Goal: Task Accomplishment & Management: Use online tool/utility

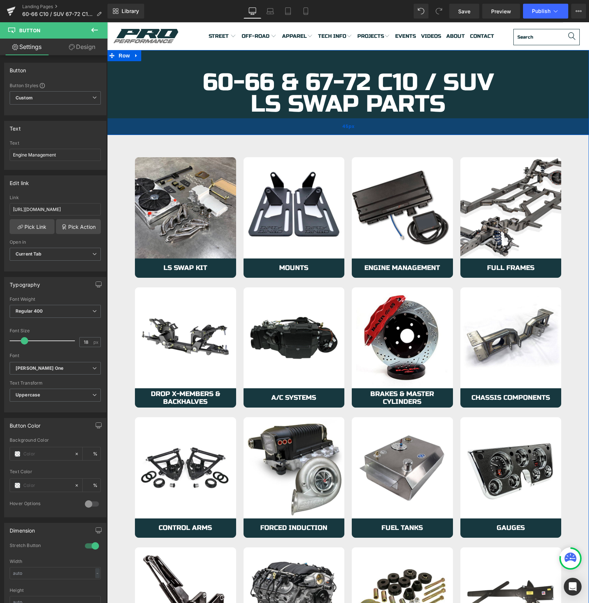
scroll to position [13, 0]
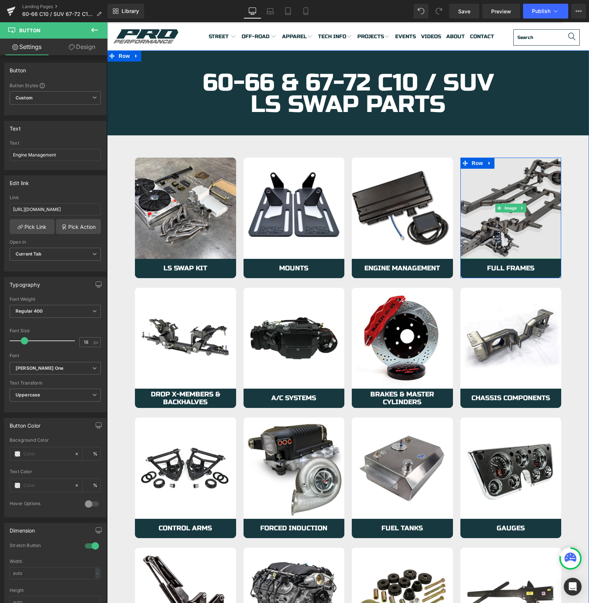
click at [515, 229] on img at bounding box center [511, 208] width 101 height 101
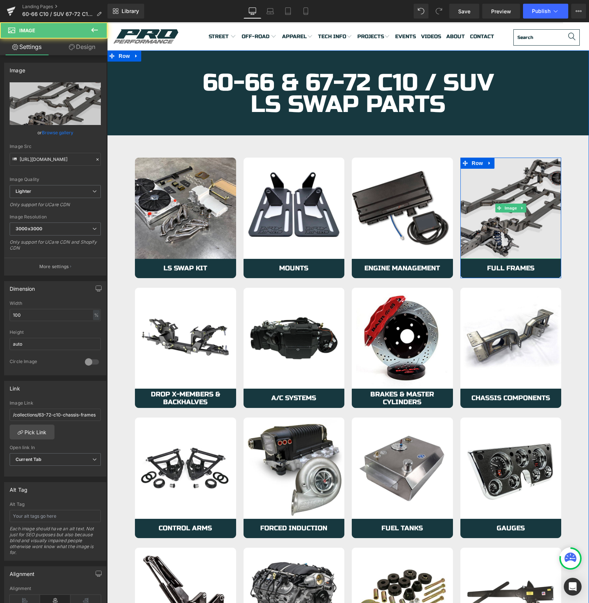
click at [481, 218] on img at bounding box center [511, 208] width 101 height 101
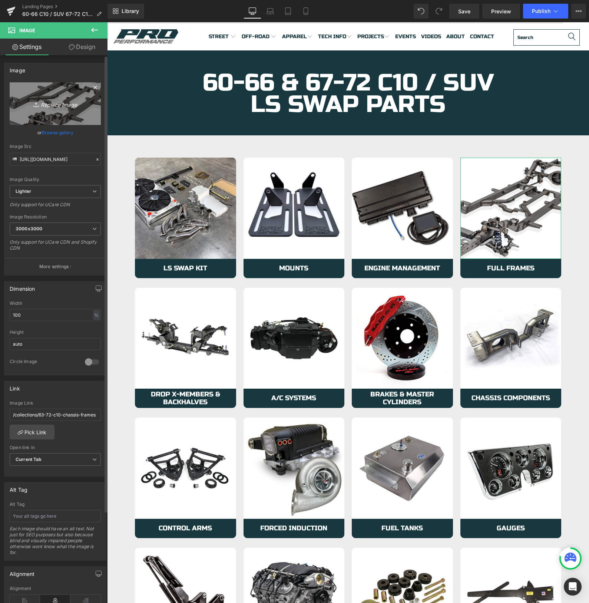
click at [52, 105] on icon "Replace Image" at bounding box center [55, 103] width 59 height 9
type input "C:\fakepath\fuelTanks.jpeg"
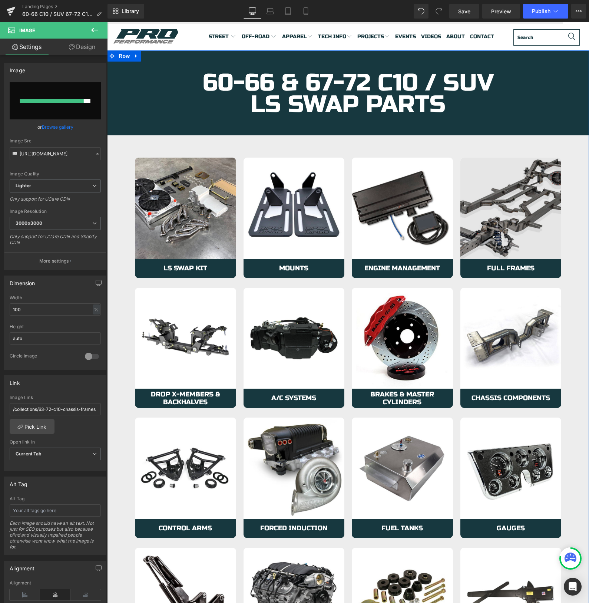
type input "[URL][DOMAIN_NAME]"
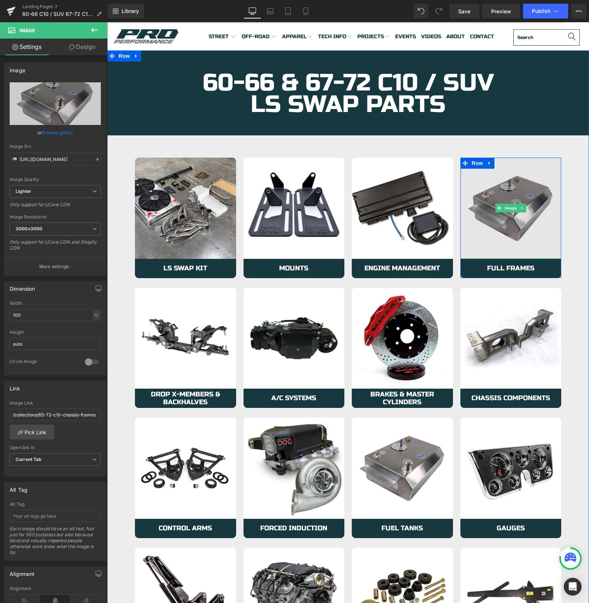
click at [479, 241] on img at bounding box center [511, 208] width 101 height 101
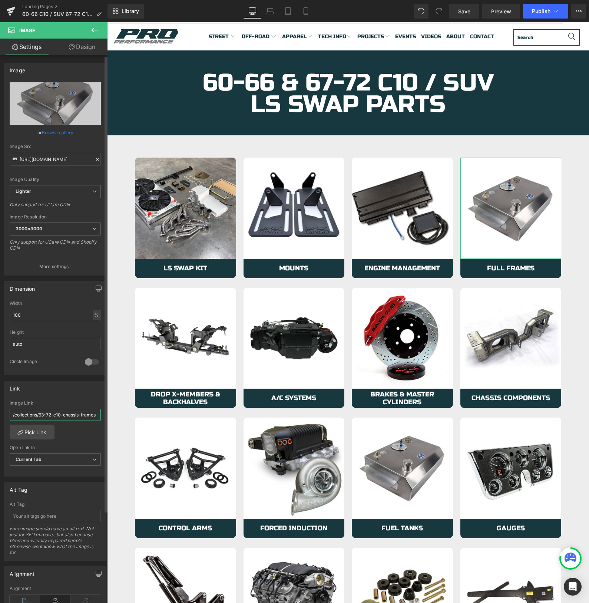
click at [57, 415] on input "/collections/63-72-c10-chassis-frames" at bounding box center [55, 415] width 91 height 12
paste input "https://azproperformance.com/collections/63-72-c10-ls-lt-mount"
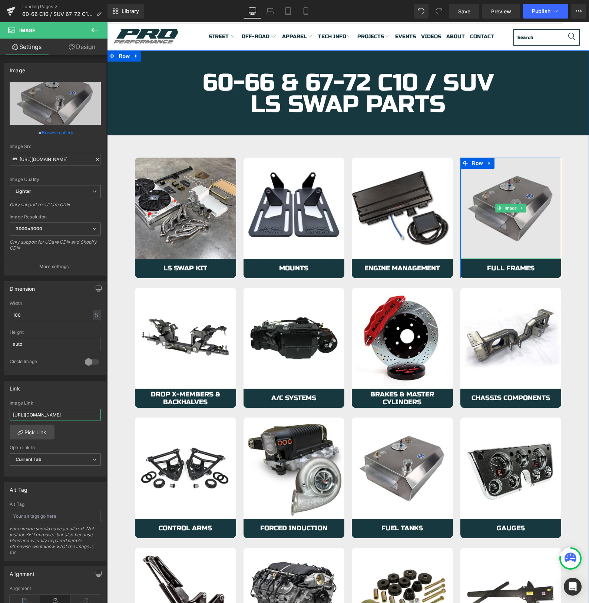
type input "https://azproperformance.com/collections/63-72-c10-ls-lt-mounts"
click at [478, 245] on img at bounding box center [511, 208] width 101 height 101
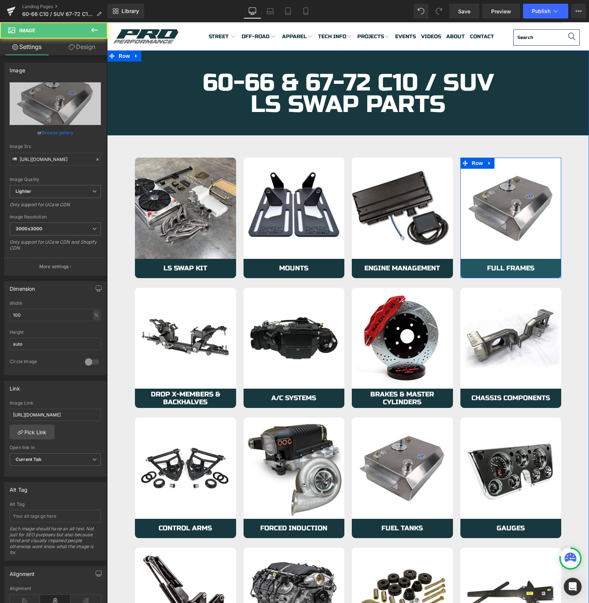
click at [477, 267] on link "Full Frames" at bounding box center [511, 268] width 101 height 19
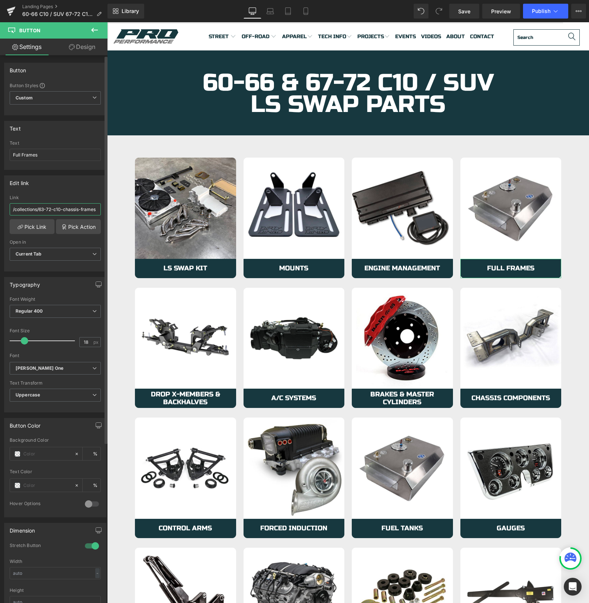
click at [44, 207] on input "/collections/63-72-c10-chassis-frames" at bounding box center [55, 209] width 91 height 12
click at [44, 206] on input "/collections/63-72-c10-chassis-frames" at bounding box center [55, 209] width 91 height 12
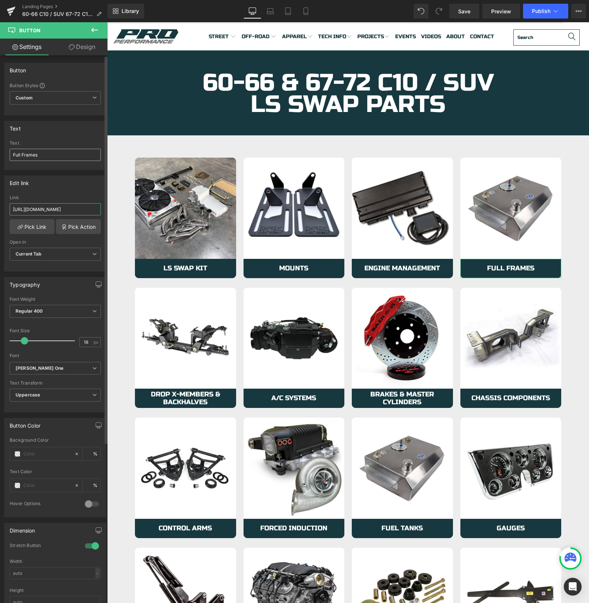
type input "https://azproperformance.com/collections/63-72-c10-ls-lt-mounts"
click at [42, 157] on input "Full Frames" at bounding box center [55, 155] width 91 height 12
type input "Fuel System"
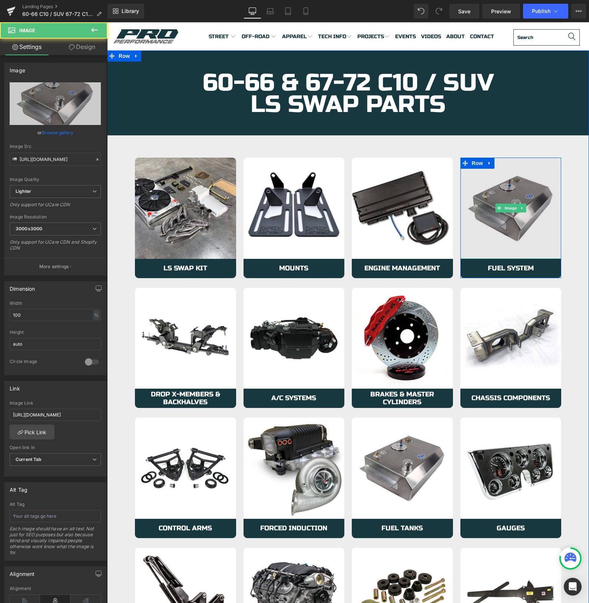
click at [480, 233] on img at bounding box center [511, 208] width 101 height 101
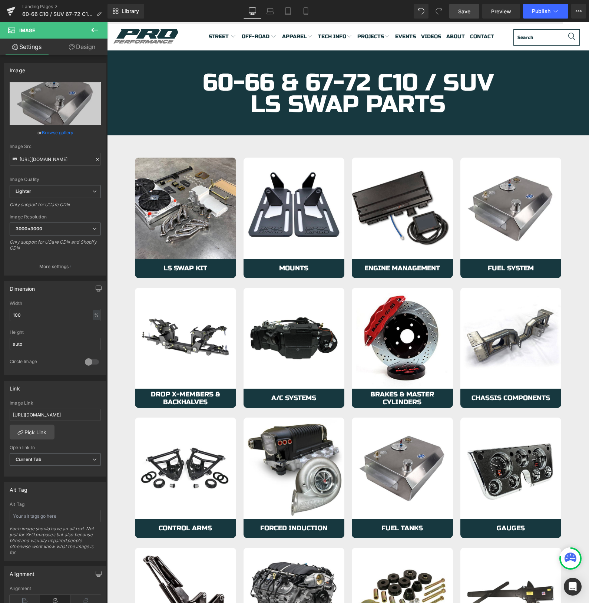
click at [460, 14] on span "Save" at bounding box center [464, 11] width 12 height 8
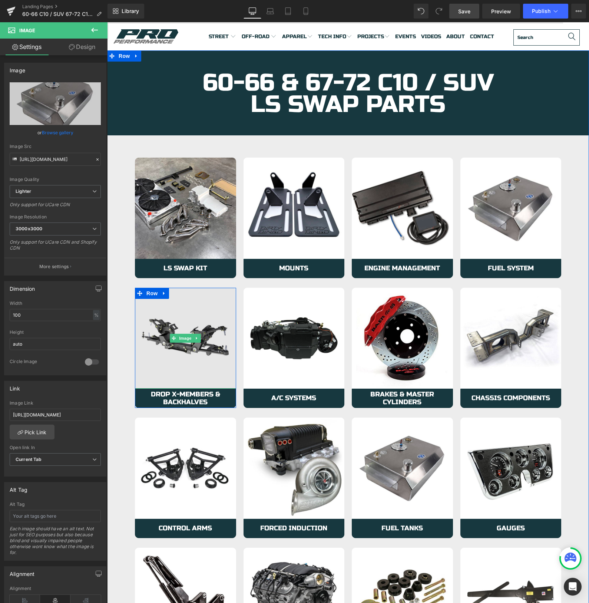
click at [191, 328] on img at bounding box center [185, 338] width 101 height 101
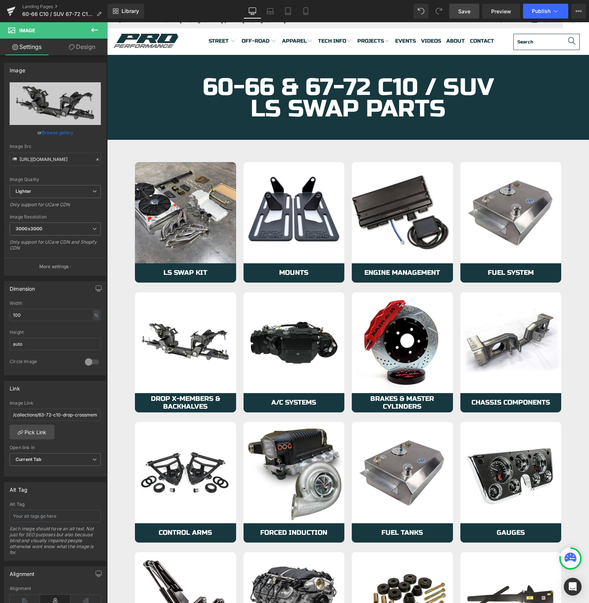
scroll to position [8, 0]
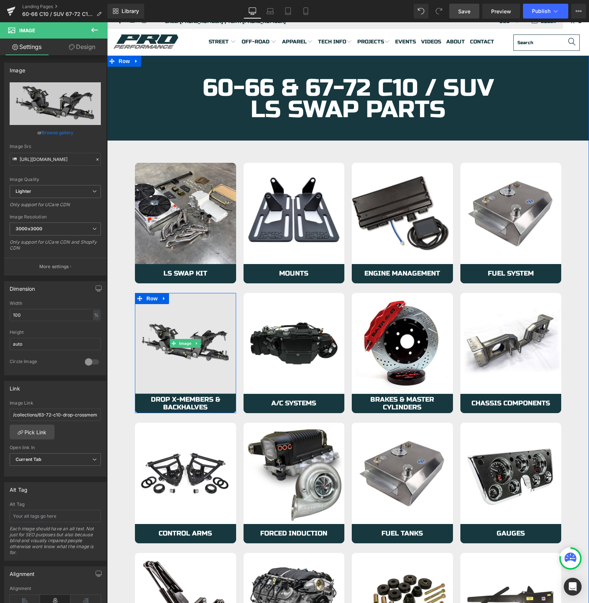
click at [185, 365] on img at bounding box center [185, 343] width 101 height 101
click at [181, 368] on img at bounding box center [185, 343] width 101 height 101
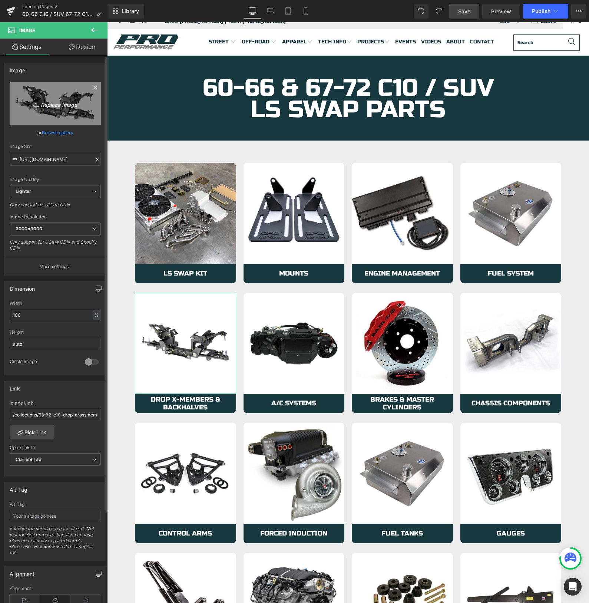
click at [50, 104] on icon "Replace Image" at bounding box center [55, 103] width 59 height 9
type input "C:\fakepath\Drivetrain.jpg"
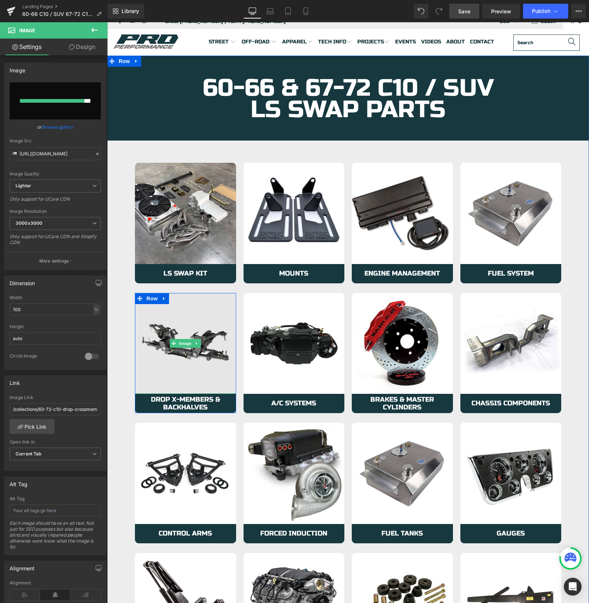
type input "https://ucarecdn.com/0bf2d4d2-a2a3-41ee-ba1e-3c382c258c4b/-/format/auto/-/previ…"
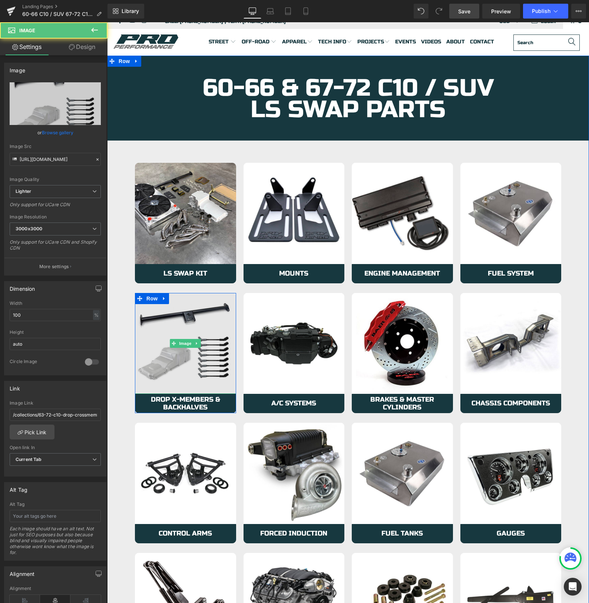
click at [169, 364] on img at bounding box center [185, 343] width 101 height 101
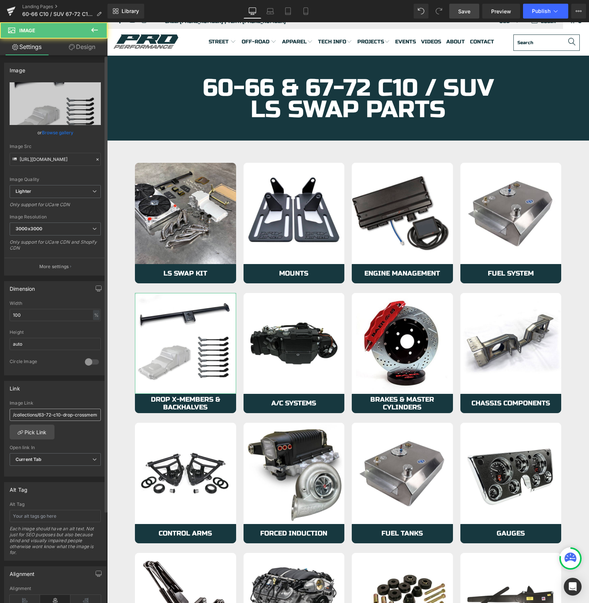
click at [36, 413] on input "/collections/63-72-c10-drop-crossmember-backhalfs" at bounding box center [55, 415] width 91 height 12
type input "https://azproperformance.com/collections/63-87-ls-lt-c10-drivetrain"
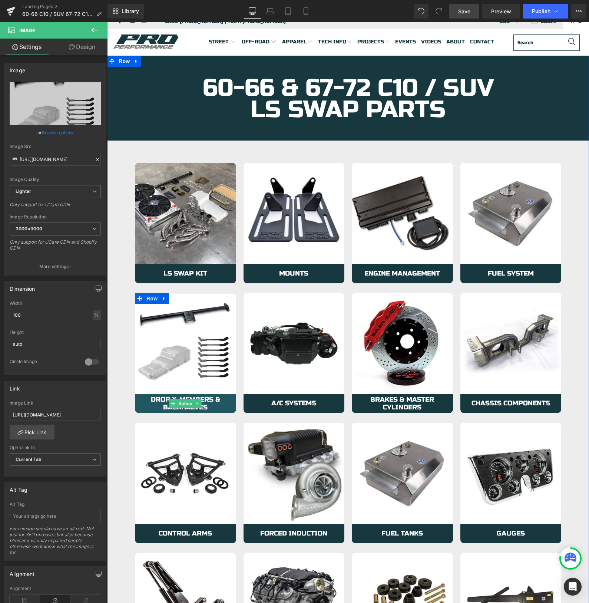
click at [151, 400] on span "Drop X-Members & Backhalves" at bounding box center [186, 404] width 86 height 16
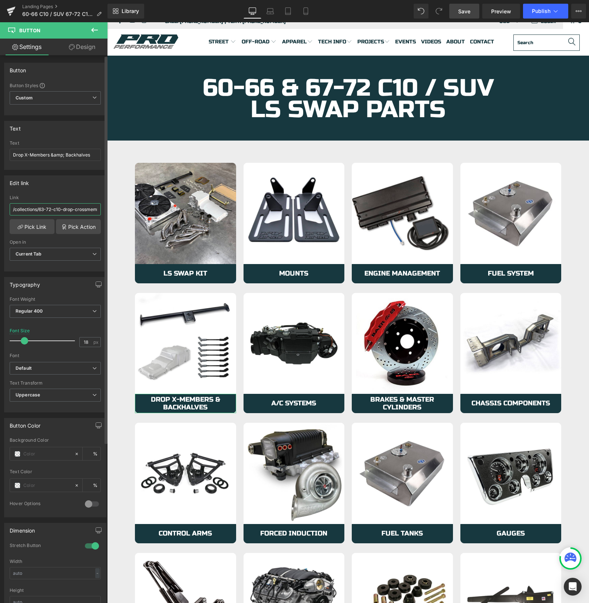
click at [45, 209] on input "/collections/63-72-c10-drop-crossmember-backhalfs" at bounding box center [55, 209] width 91 height 12
type input "https://azproperformance.com/collections/63-87-ls-lt-c10-drivetrain"
click at [43, 154] on input "Drop X-Members &amp; Backhalves" at bounding box center [55, 155] width 91 height 12
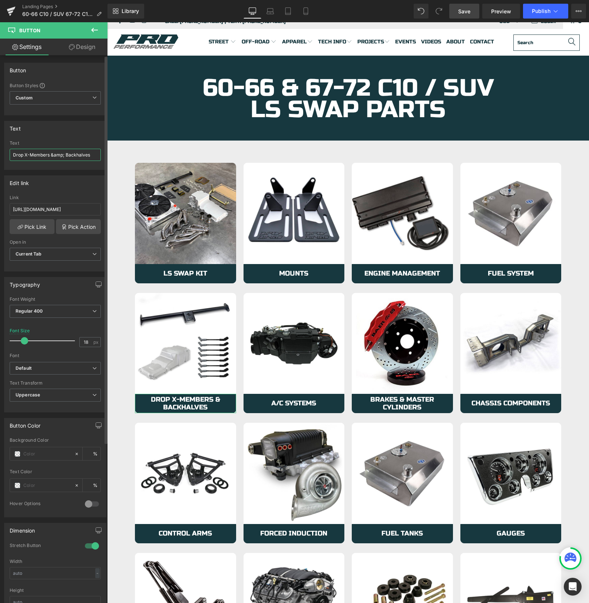
scroll to position [0, 0]
type input "Drivetrain"
click at [469, 13] on span "Save" at bounding box center [464, 11] width 12 height 8
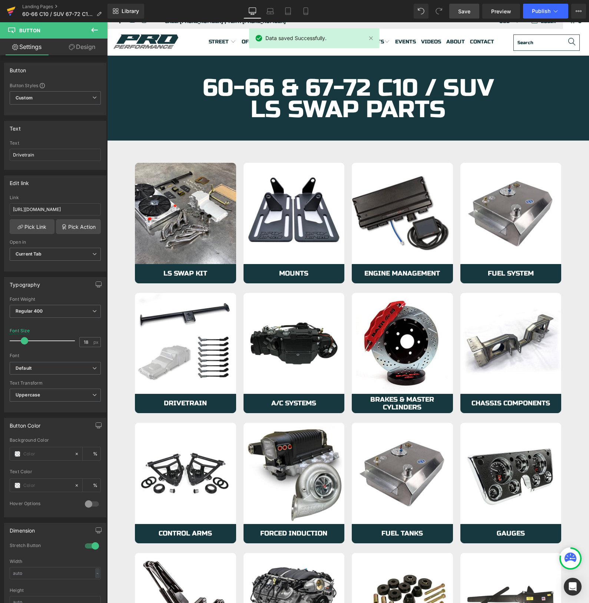
click at [9, 6] on icon at bounding box center [11, 11] width 9 height 19
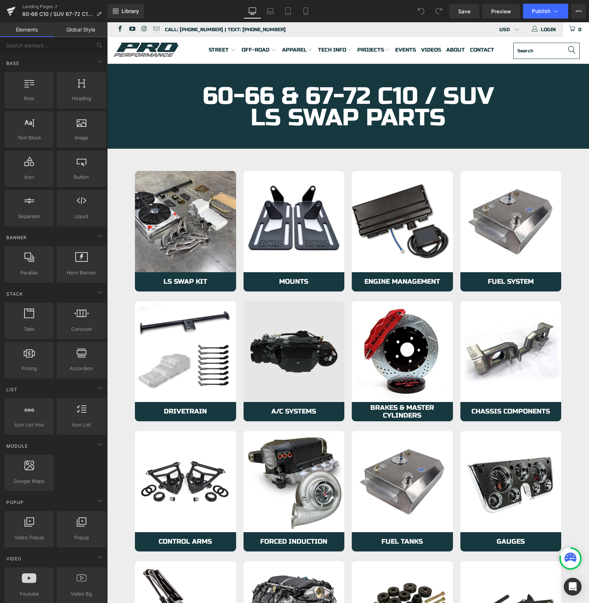
click at [285, 334] on img at bounding box center [294, 351] width 101 height 101
click at [271, 338] on img at bounding box center [294, 351] width 101 height 101
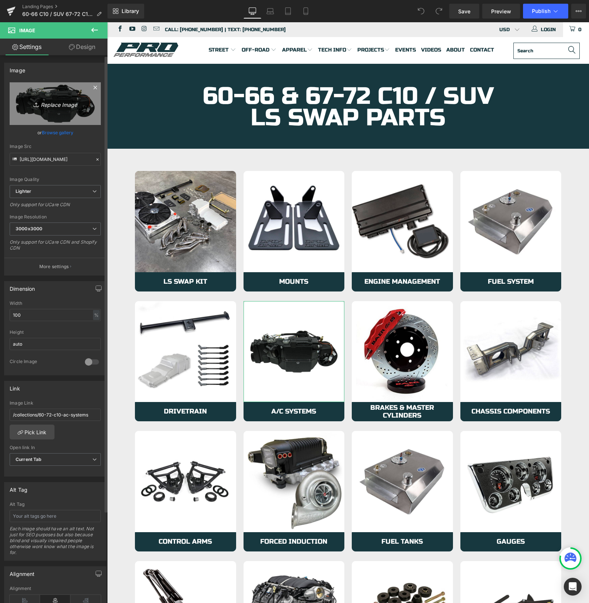
click at [50, 107] on icon "Replace Image" at bounding box center [55, 103] width 59 height 9
type input "C:\fakepath\exhaust.avif"
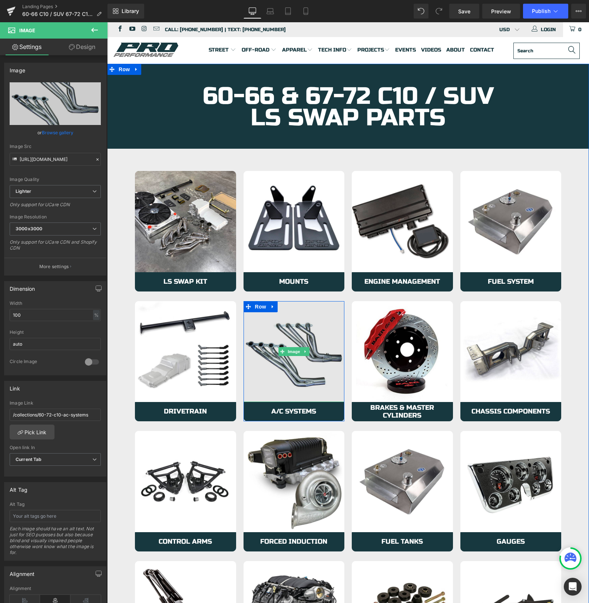
click at [260, 374] on img at bounding box center [294, 351] width 101 height 101
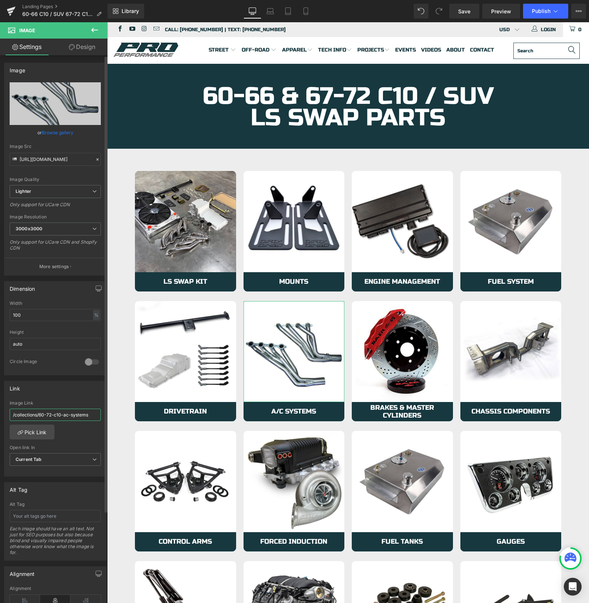
click at [53, 412] on input "/collections/60-72-c10-ac-systems" at bounding box center [55, 415] width 91 height 12
paste input "https://azproperformance.com/collections/63-87-ls-lt-c10-exhaust"
type input "https://azproperformance.com/collections/63-87-ls-lt-c10-exhaust"
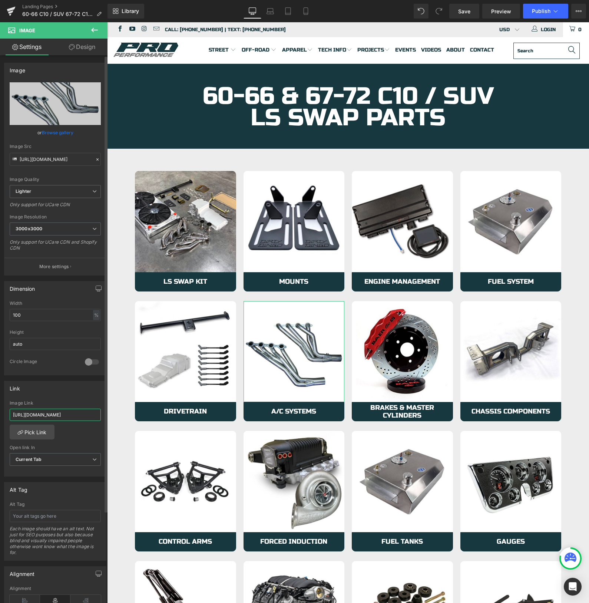
scroll to position [0, 59]
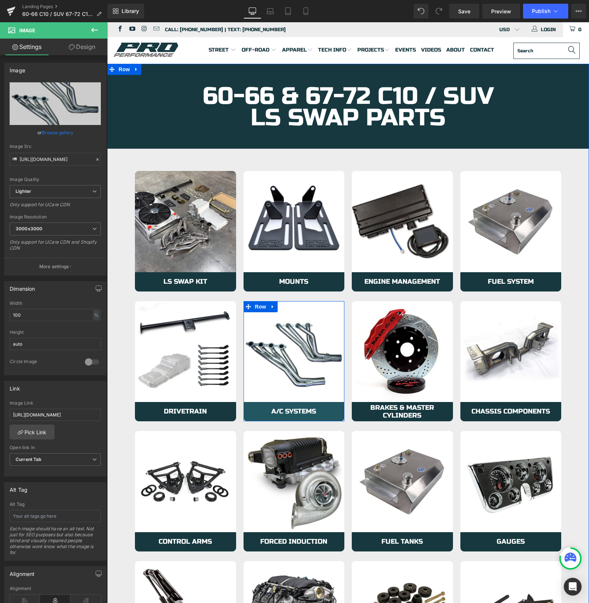
click at [255, 410] on link "A/C Systems" at bounding box center [294, 411] width 101 height 19
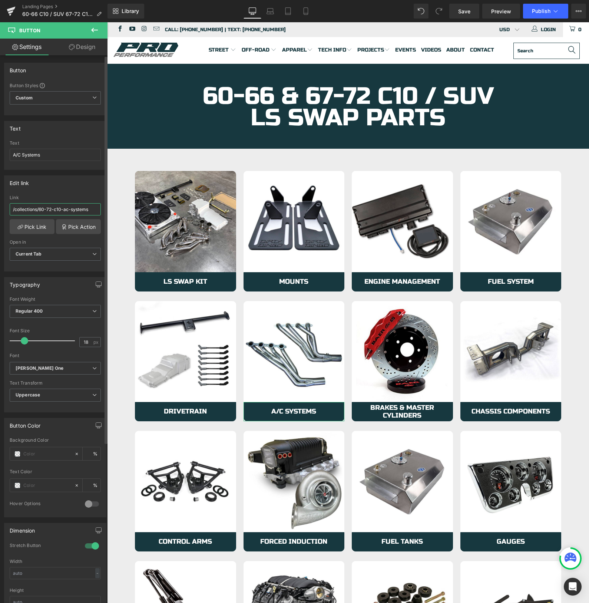
click at [44, 211] on input "/collections/60-72-c10-ac-systems" at bounding box center [55, 209] width 91 height 12
paste input "https://azproperformance.com/collections/63-87-ls-lt-c10-exhaust"
type input "https://azproperformance.com/collections/63-87-ls-lt-c10-exhaust"
click at [47, 155] on input "A/C Systems" at bounding box center [55, 155] width 91 height 12
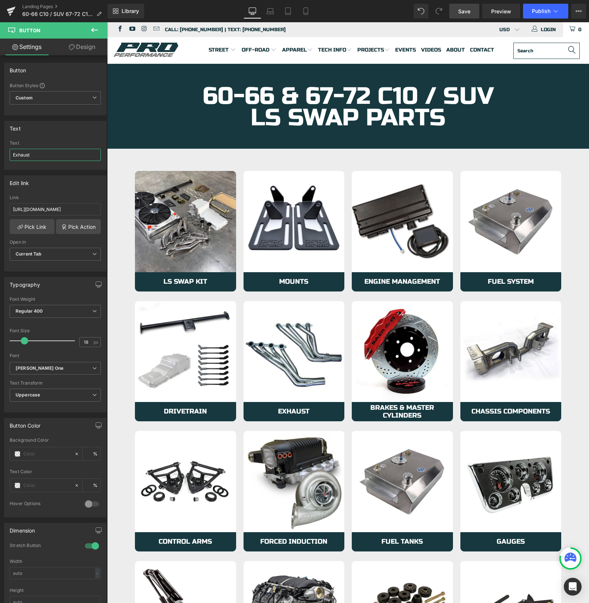
type input "Exhaust"
click at [465, 13] on span "Save" at bounding box center [464, 11] width 12 height 8
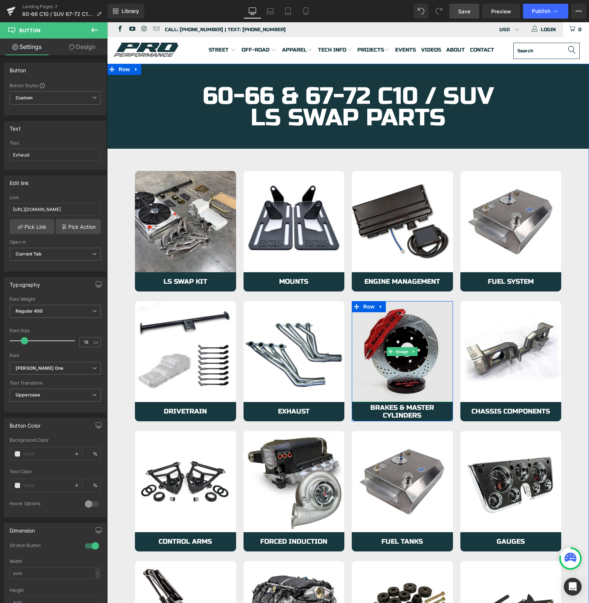
click at [390, 359] on img at bounding box center [402, 351] width 101 height 101
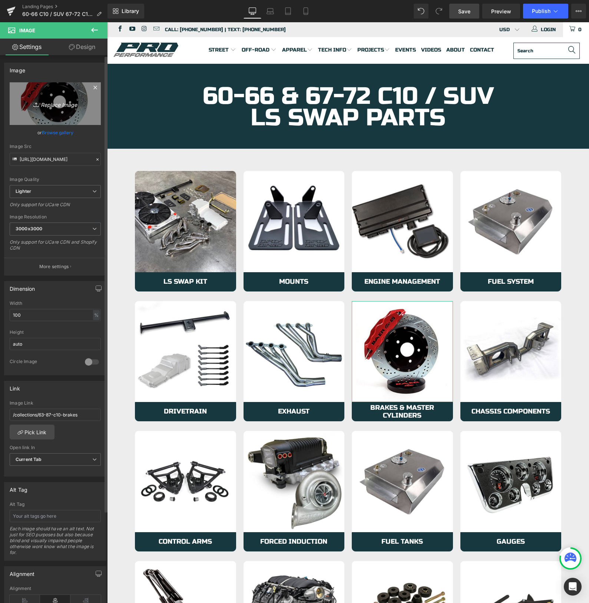
click at [52, 104] on icon "Replace Image" at bounding box center [55, 103] width 59 height 9
type input "C:\fakepath\radiator.jpg"
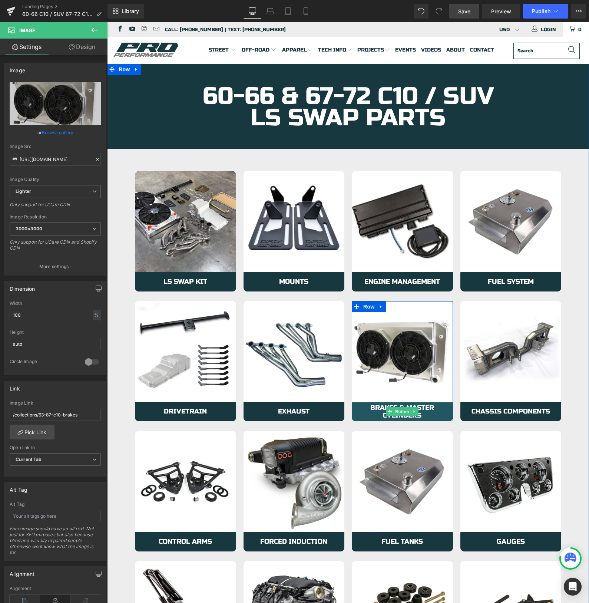
click at [385, 411] on span "Brakes & Master Cylinders" at bounding box center [403, 412] width 86 height 16
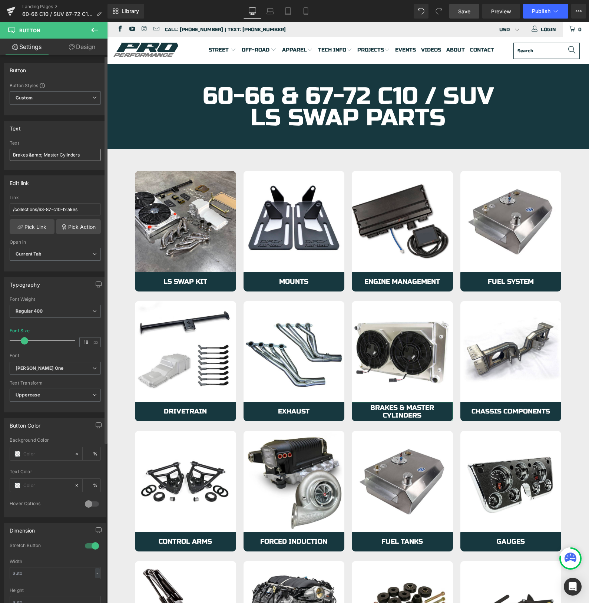
click at [52, 156] on input "Brakes &amp; Master Cylinders" at bounding box center [55, 155] width 91 height 12
type input "Radiators"
click at [471, 12] on link "Save" at bounding box center [464, 11] width 30 height 15
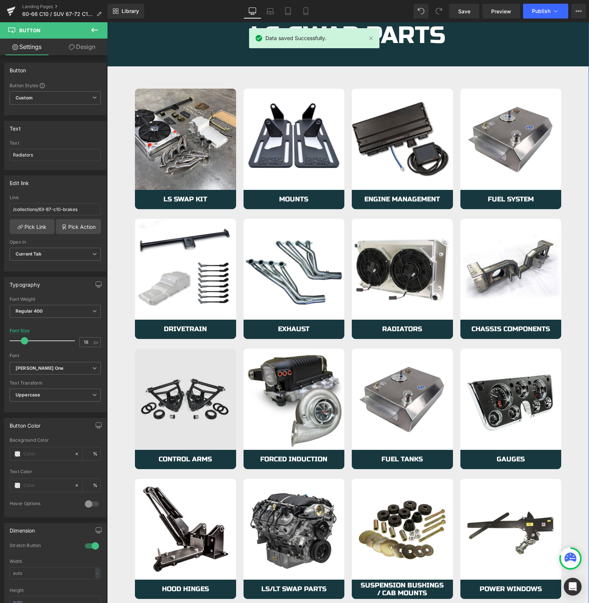
scroll to position [85, 0]
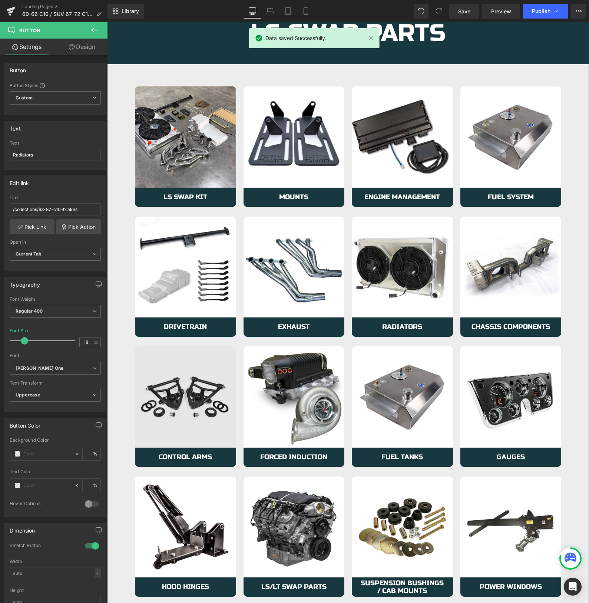
click at [189, 362] on img at bounding box center [185, 396] width 101 height 101
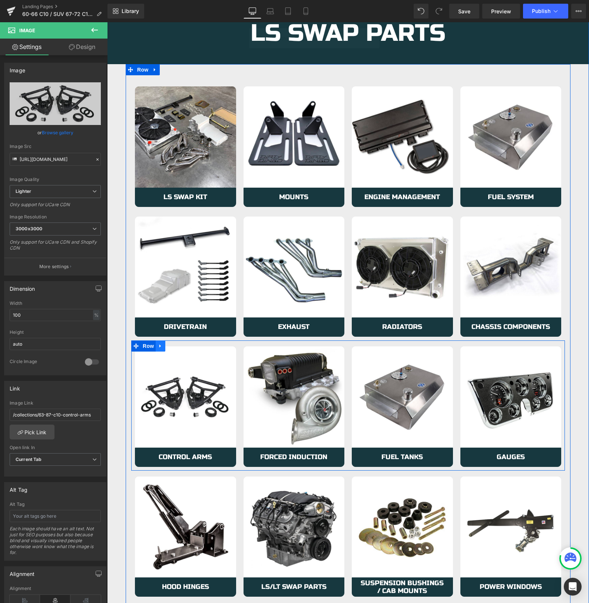
click at [159, 346] on icon at bounding box center [160, 346] width 5 height 6
click at [179, 346] on icon at bounding box center [179, 345] width 5 height 5
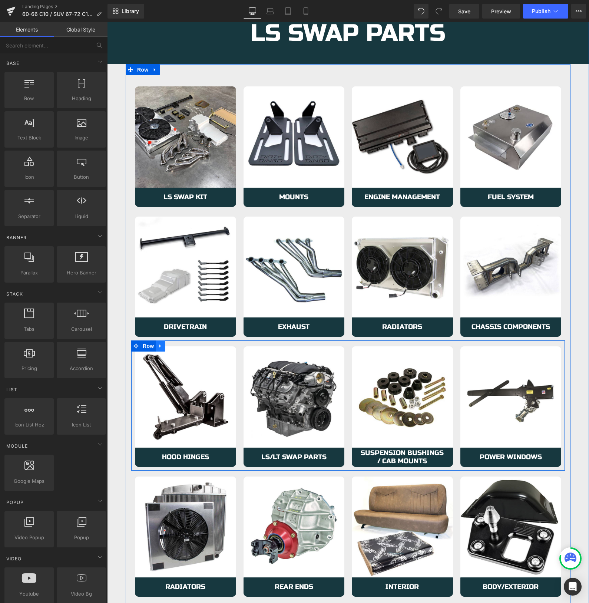
click at [164, 344] on link at bounding box center [161, 345] width 10 height 11
click at [178, 345] on icon at bounding box center [179, 345] width 5 height 5
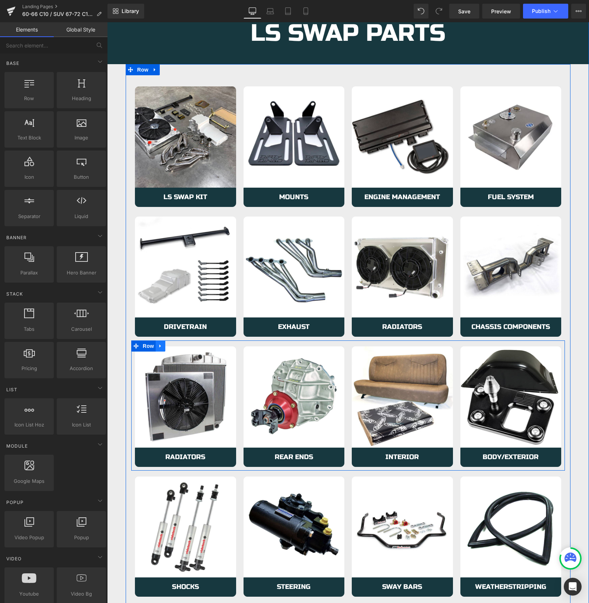
click at [163, 347] on icon at bounding box center [160, 346] width 5 height 6
click at [178, 347] on icon at bounding box center [179, 345] width 5 height 5
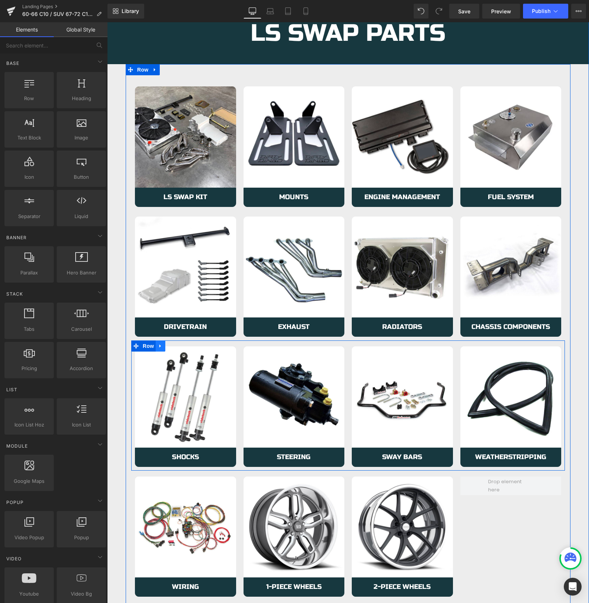
click at [164, 347] on link at bounding box center [161, 345] width 10 height 11
click at [178, 346] on icon at bounding box center [179, 345] width 5 height 5
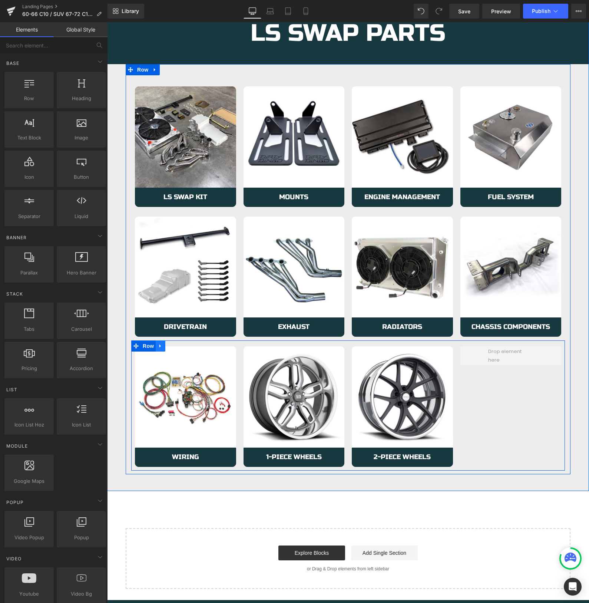
click at [162, 346] on icon at bounding box center [160, 346] width 5 height 6
click at [179, 347] on icon at bounding box center [179, 345] width 5 height 5
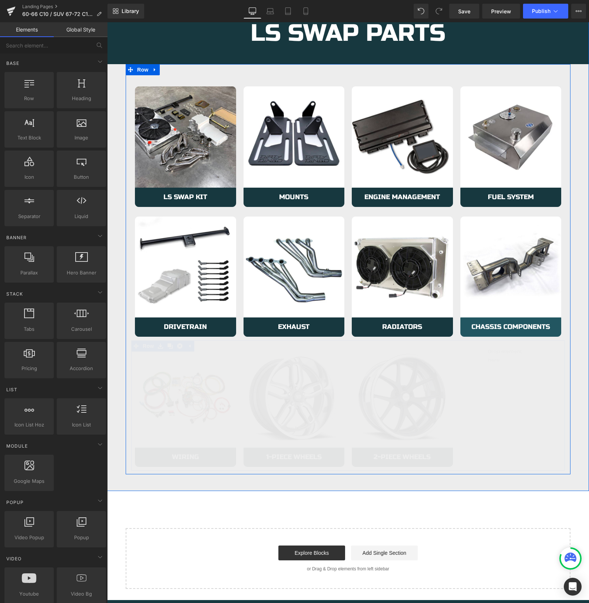
scroll to position [81, 0]
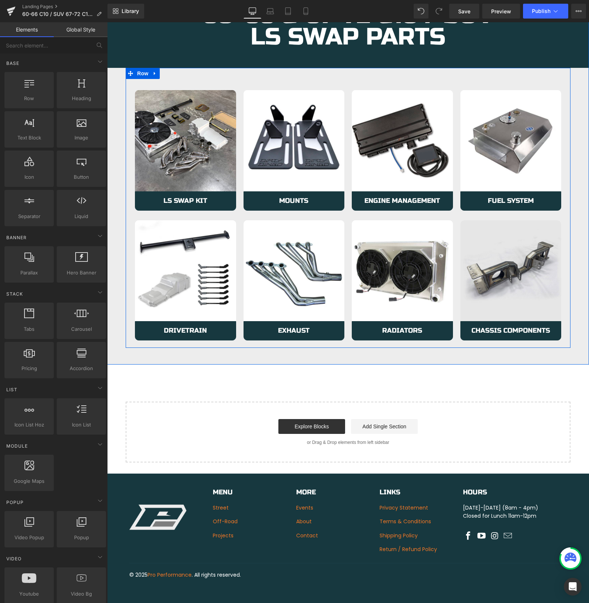
click at [471, 232] on img at bounding box center [511, 270] width 101 height 101
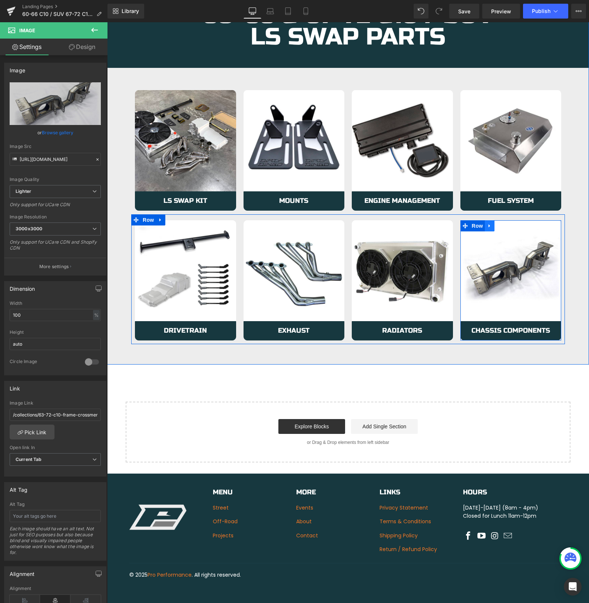
click at [490, 227] on icon at bounding box center [489, 226] width 5 height 6
click at [508, 227] on icon at bounding box center [509, 225] width 5 height 5
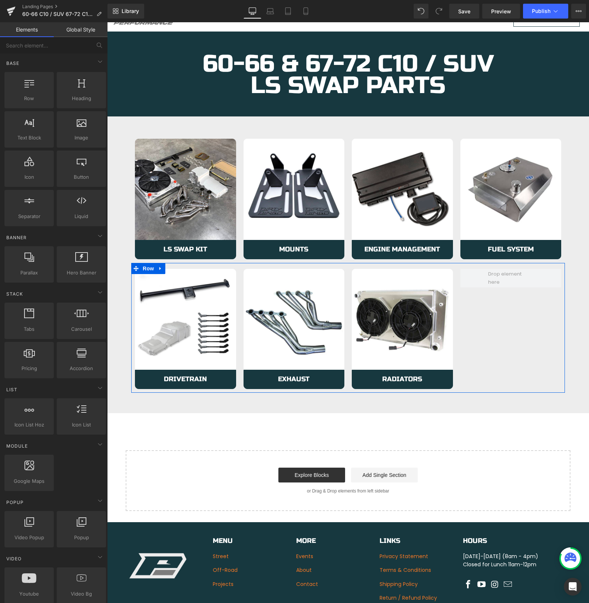
scroll to position [0, 0]
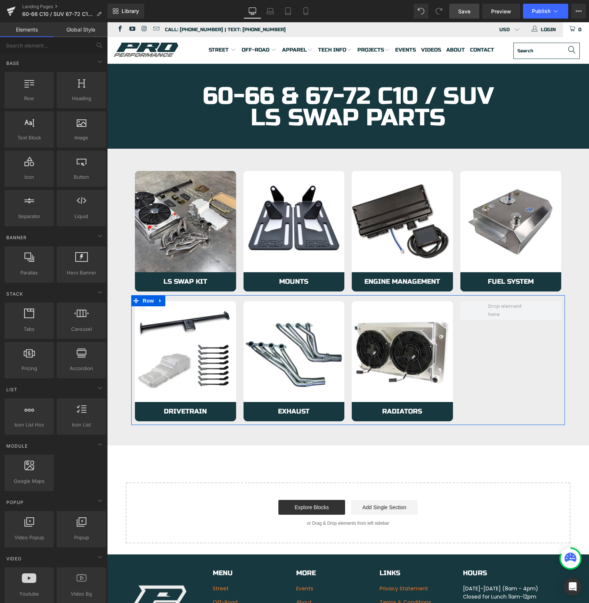
click at [466, 16] on link "Save" at bounding box center [464, 11] width 30 height 15
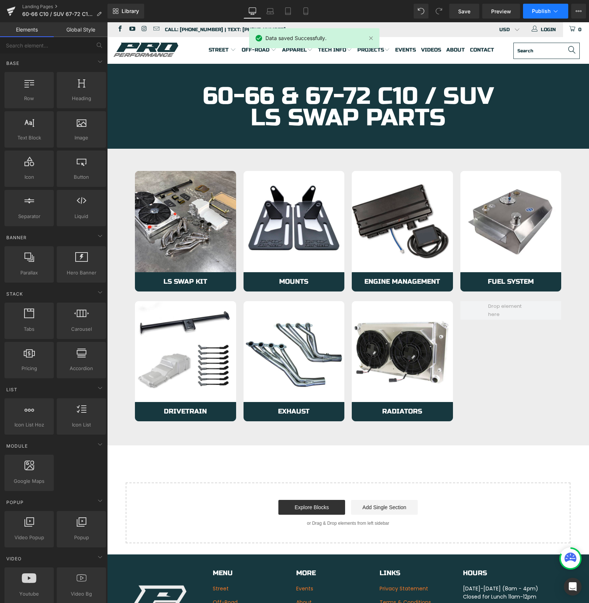
click at [553, 11] on icon at bounding box center [555, 10] width 7 height 7
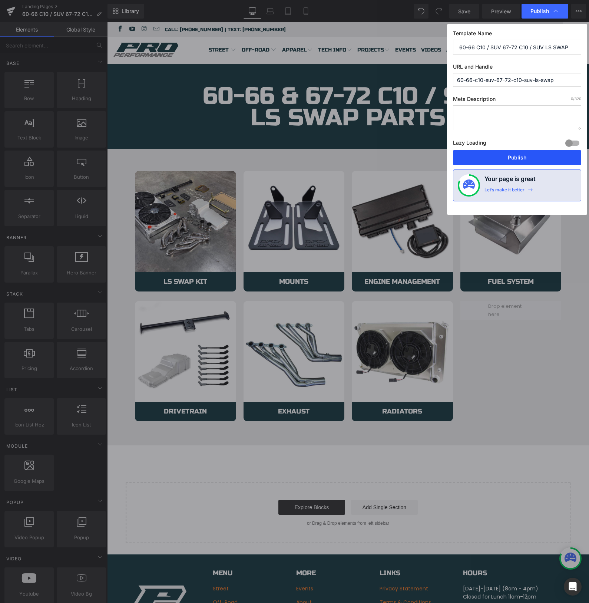
click at [488, 156] on button "Publish" at bounding box center [517, 157] width 128 height 15
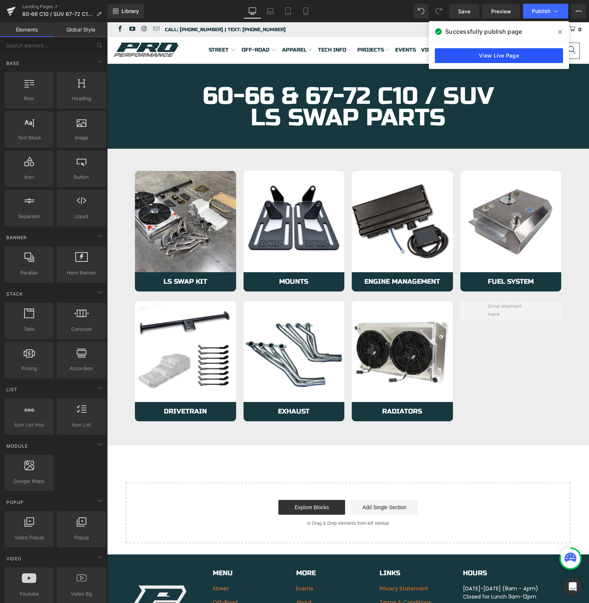
click at [487, 55] on link "View Live Page" at bounding box center [499, 55] width 128 height 15
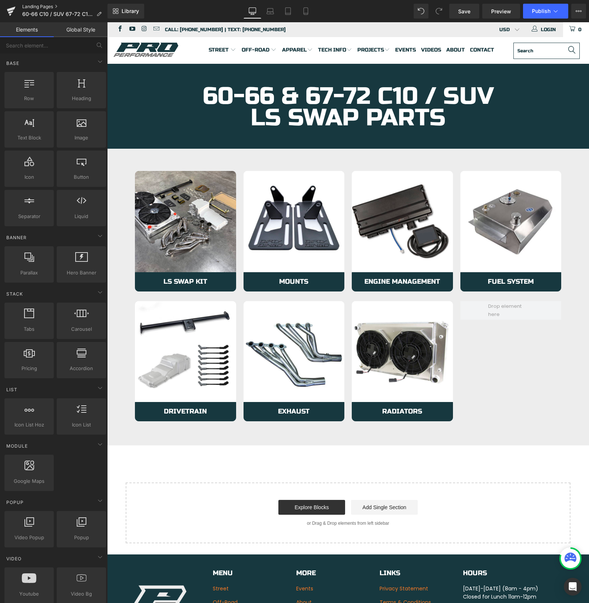
click at [36, 7] on link "Landing Pages" at bounding box center [64, 7] width 85 height 6
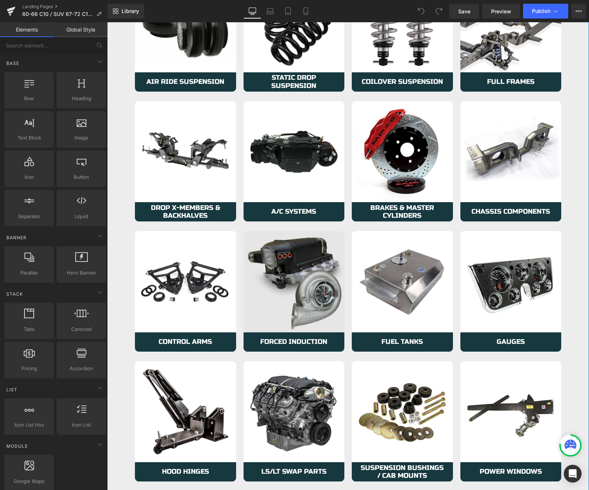
scroll to position [213, 0]
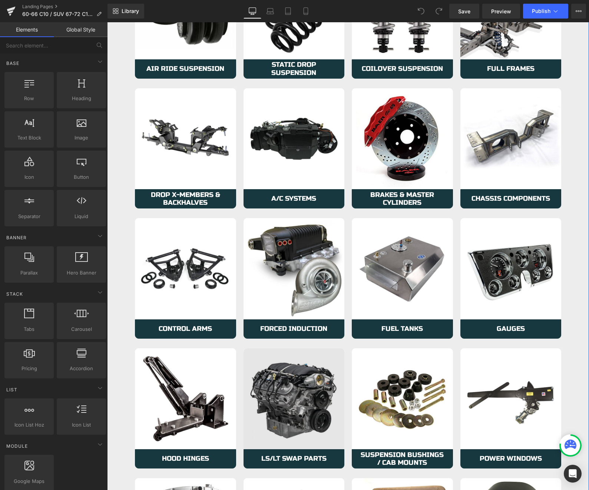
click at [294, 412] on img at bounding box center [294, 398] width 101 height 101
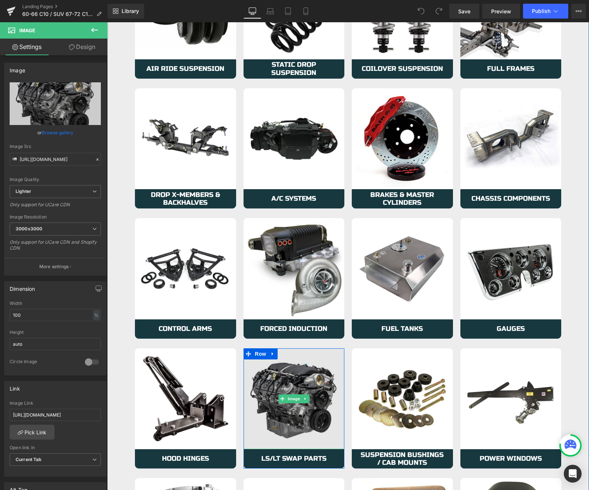
click at [258, 403] on img at bounding box center [294, 398] width 101 height 101
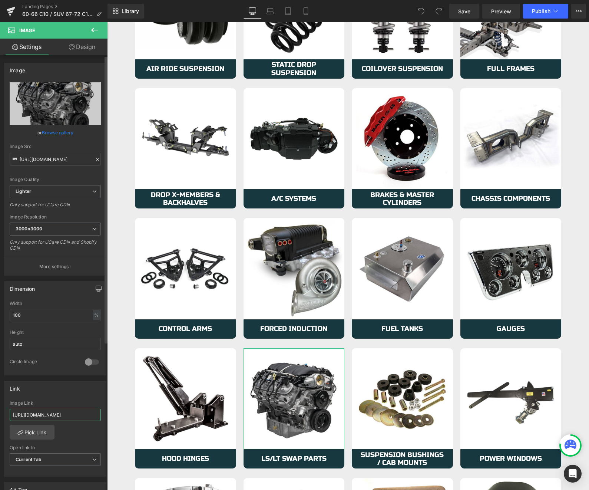
click at [34, 417] on input "https://azproperformance.com/collections/67-72-c10-ls-lt-swap-parts-kits" at bounding box center [55, 415] width 91 height 12
paste input "pages/60-66-c10-suv-67-72-c10-suv-ls-swap?_ab=0&key=1756509640904"
type input "https://azproperformance.com/pages/60-66-c10-suv-67-72-c10-suv-ls-swap?_ab=0&ke…"
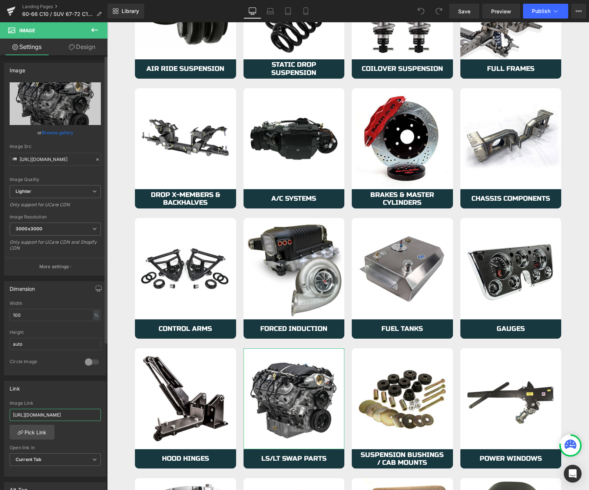
scroll to position [0, 146]
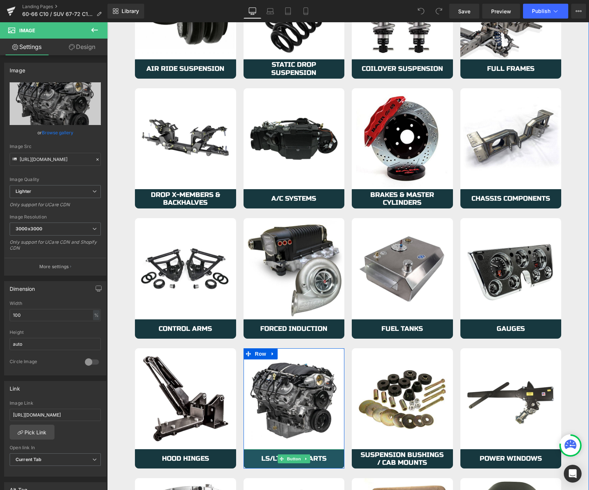
click at [257, 460] on link "LS/LT Swap Parts" at bounding box center [294, 458] width 101 height 19
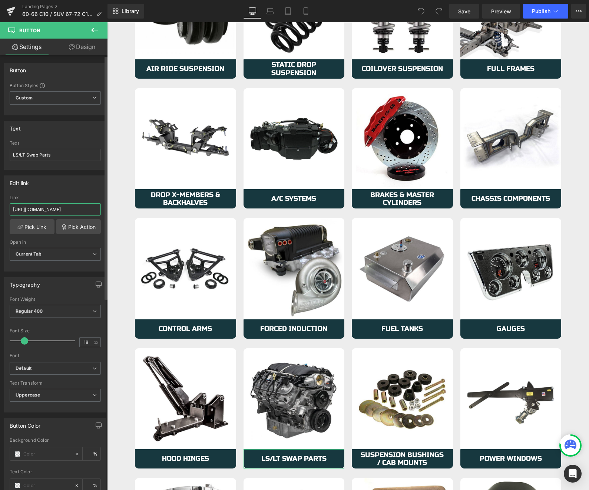
click at [41, 210] on input "https://azproperformance.com/collections/67-72-c10-ls-lt-swap-parts-kits" at bounding box center [55, 209] width 91 height 12
paste input "pages/60-66-c10-suv-67-72-c10-suv-ls-swap?_ab=0&key=1756509640904"
type input "https://azproperformance.com/pages/60-66-c10-suv-67-72-c10-suv-ls-swap?_ab=0&ke…"
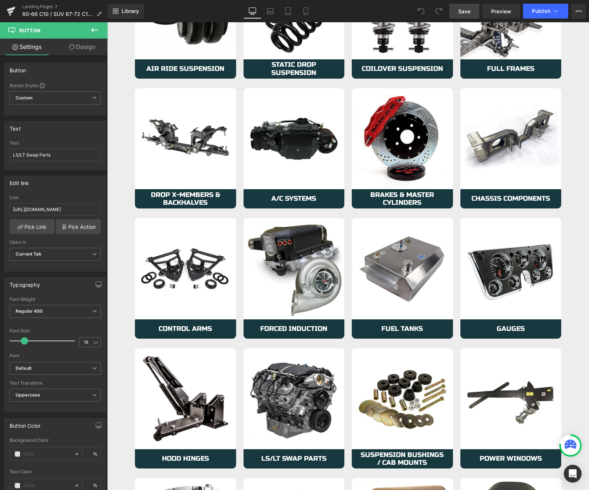
click at [467, 10] on span "Save" at bounding box center [464, 11] width 12 height 8
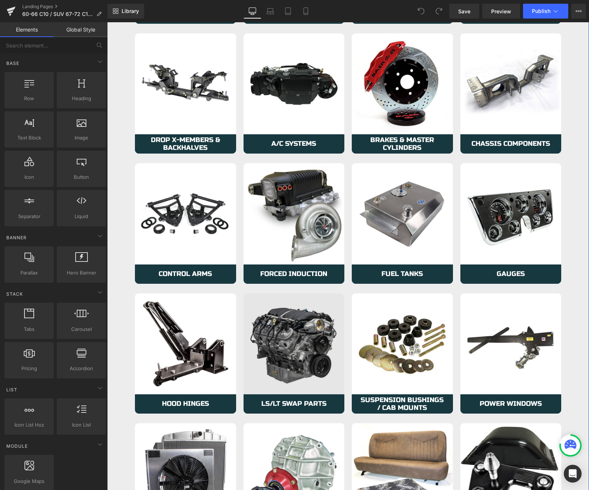
scroll to position [267, 0]
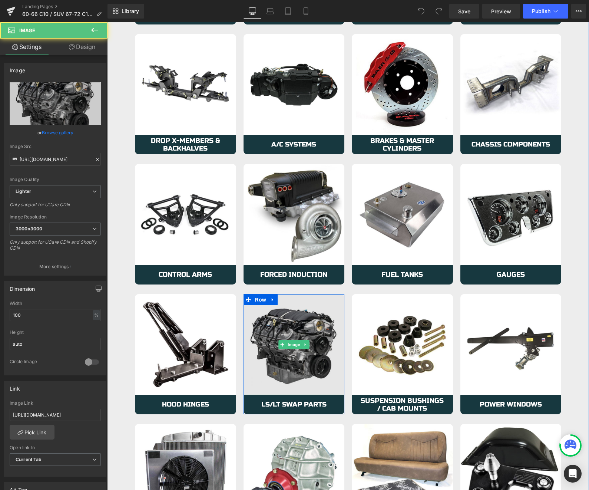
click at [271, 376] on img at bounding box center [294, 344] width 101 height 101
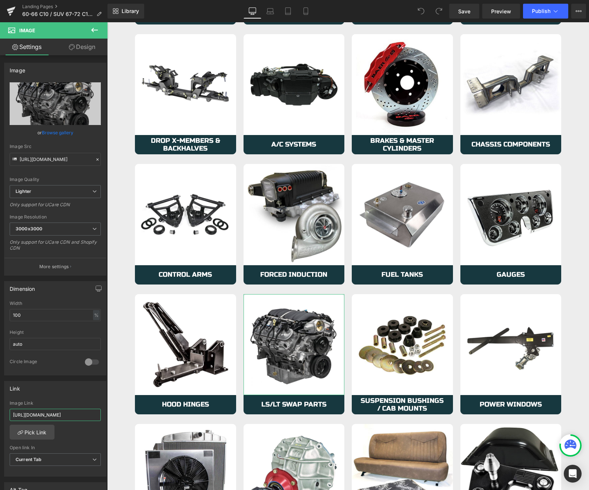
scroll to position [0, 146]
drag, startPoint x: 165, startPoint y: 437, endPoint x: 109, endPoint y: 415, distance: 59.8
click at [70, 415] on input "https://azproperformance.com/pages/60-66-c10-suv-67-72-c10-suv-ls-swap?_ab=0&ke…" at bounding box center [55, 415] width 91 height 12
click at [36, 7] on link "Landing Pages" at bounding box center [64, 7] width 85 height 6
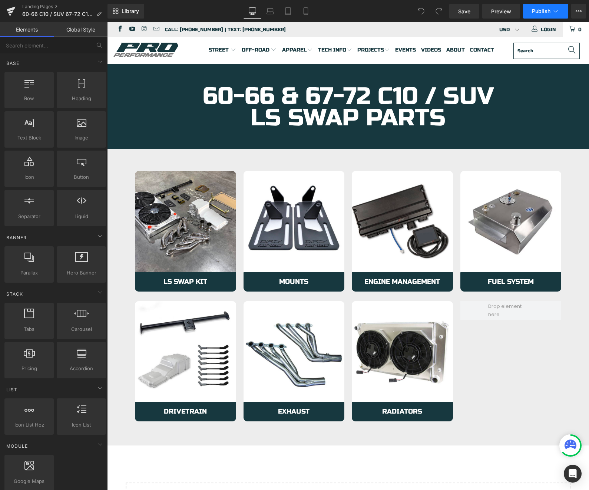
click at [536, 10] on span "Publish" at bounding box center [541, 11] width 19 height 6
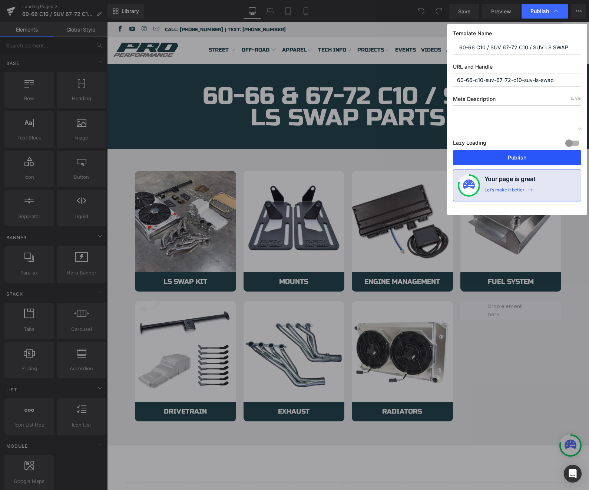
click at [503, 159] on button "Publish" at bounding box center [517, 157] width 128 height 15
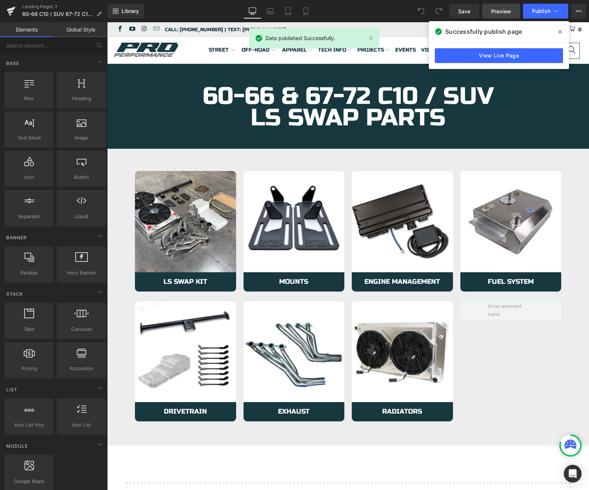
click at [491, 12] on link "Preview" at bounding box center [501, 11] width 38 height 15
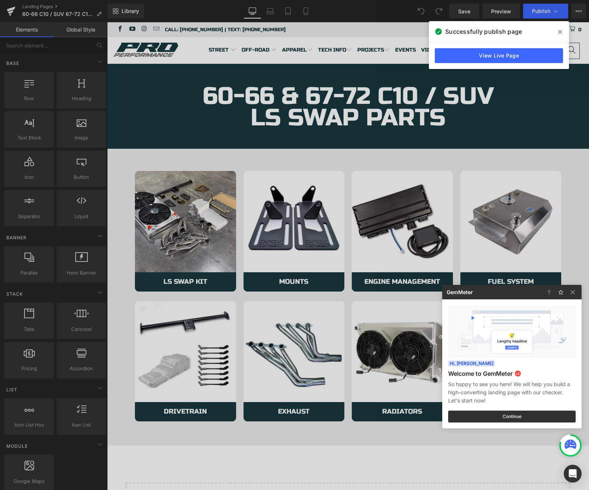
drag, startPoint x: 133, startPoint y: 81, endPoint x: 14, endPoint y: 53, distance: 122.0
click at [133, 81] on div at bounding box center [294, 245] width 589 height 490
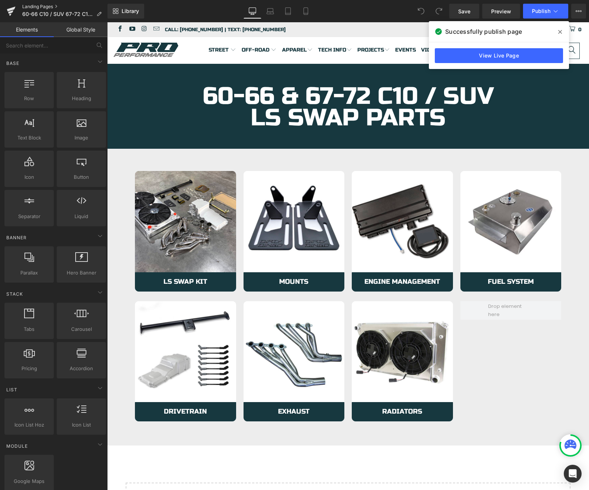
click at [36, 5] on link "Landing Pages" at bounding box center [64, 7] width 85 height 6
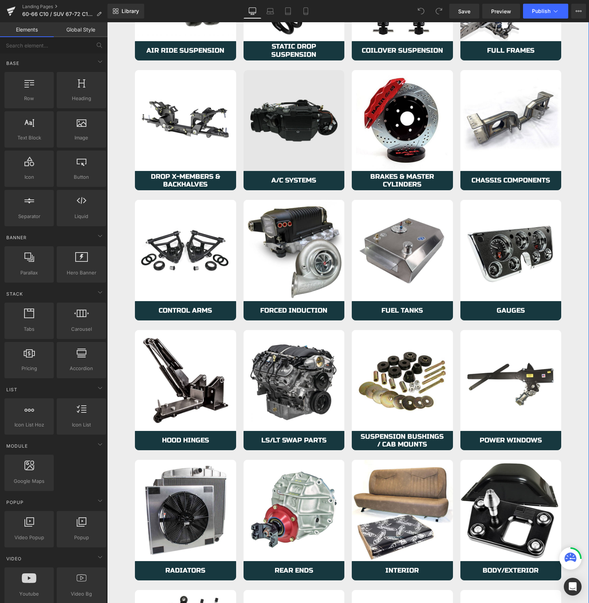
scroll to position [248, 0]
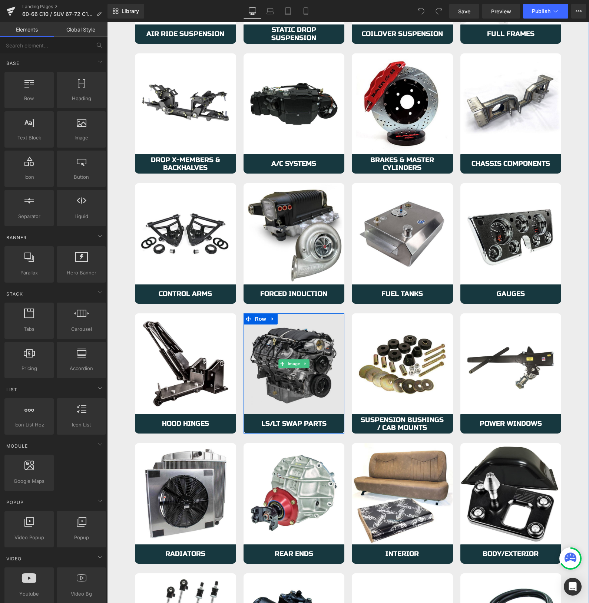
click at [262, 341] on img at bounding box center [294, 363] width 101 height 101
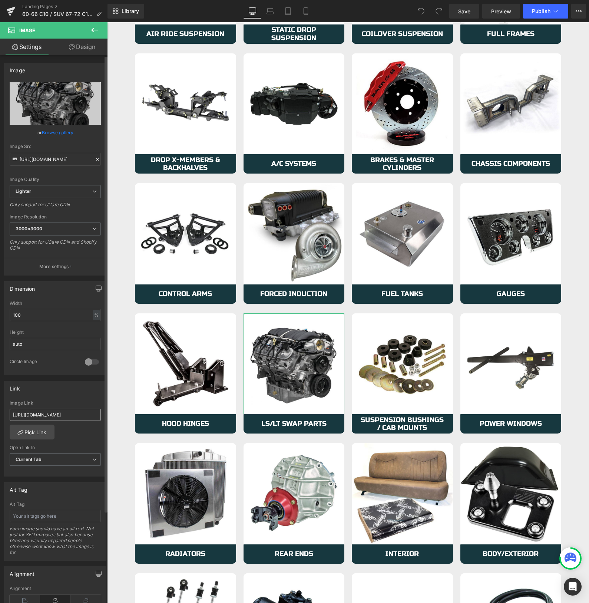
click at [44, 418] on input "https://azproperformance.com/pages/60-66-c10-suv-67-72-c10-suv-ls-swap?_ab=0&ke…" at bounding box center [55, 415] width 91 height 12
click at [56, 415] on input "https://azproperformance.com/pages/60-66-c10-suv-67-72-c10-suv-ls-swap?_ab=0&ke…" at bounding box center [55, 415] width 91 height 12
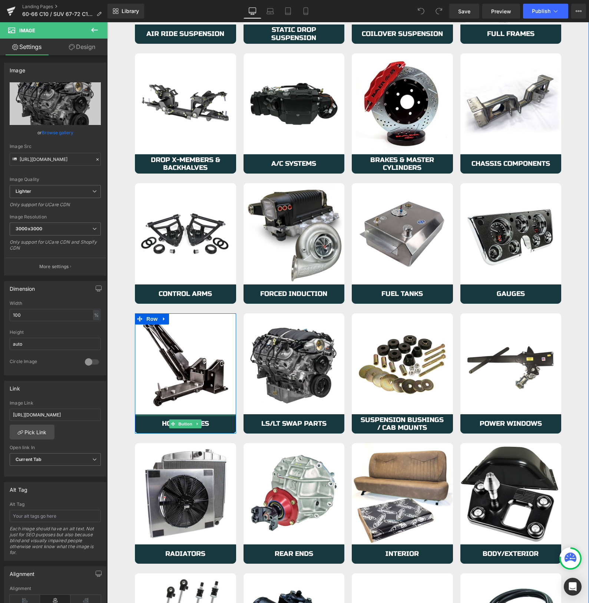
drag, startPoint x: 170, startPoint y: 435, endPoint x: 143, endPoint y: 415, distance: 33.4
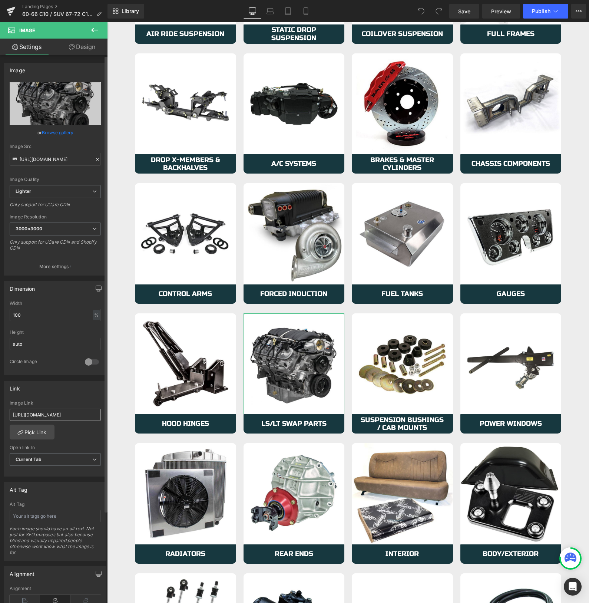
click at [73, 416] on input "https://azproperformance.com/pages/60-66-c10-suv-67-72-c10-suv-ls-swap?_ab=0&ke…" at bounding box center [55, 415] width 91 height 12
type input "https://azproperformance.com/a/gempages?preview=114043388019&type=template-page…"
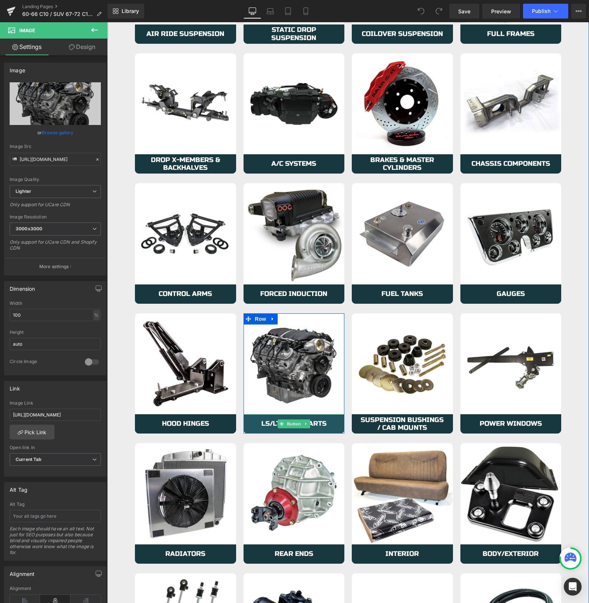
click at [253, 421] on link "LS/LT Swap Parts" at bounding box center [294, 423] width 101 height 19
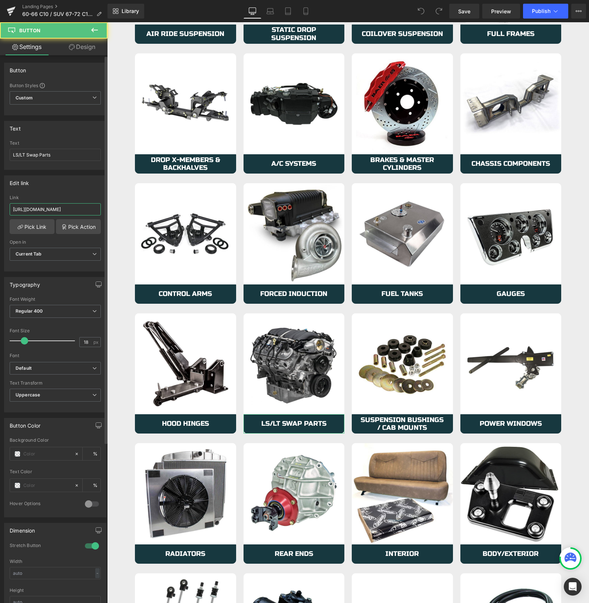
click at [54, 210] on input "https://azproperformance.com/pages/60-66-c10-suv-67-72-c10-suv-ls-swap?_ab=0&ke…" at bounding box center [55, 209] width 91 height 12
type input "https://azproperformance.com/a/gempages?preview=114043388019&type=template-page…"
click at [472, 13] on link "Save" at bounding box center [464, 11] width 30 height 15
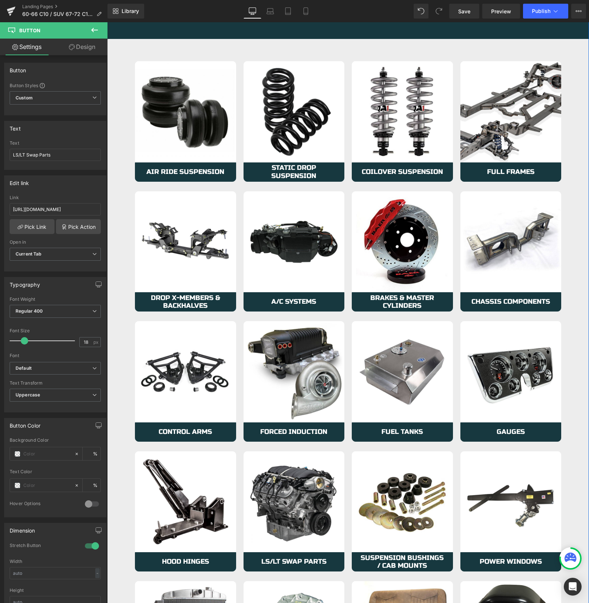
scroll to position [0, 0]
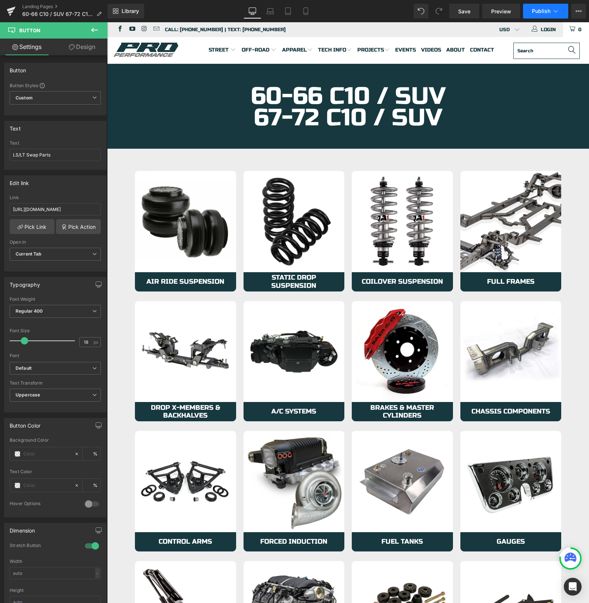
click at [545, 12] on span "Publish" at bounding box center [541, 11] width 19 height 6
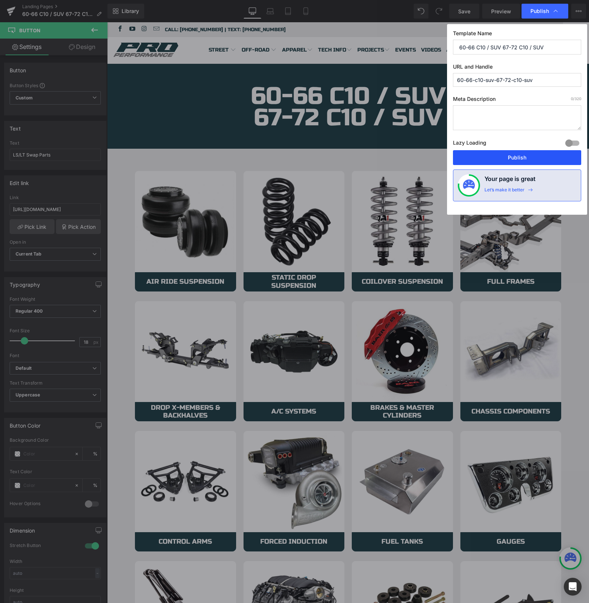
click at [494, 158] on button "Publish" at bounding box center [517, 157] width 128 height 15
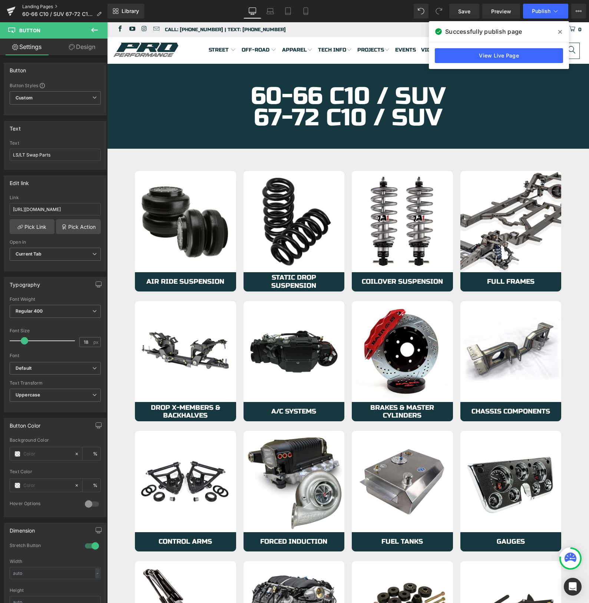
click at [33, 9] on link "Landing Pages" at bounding box center [64, 7] width 85 height 6
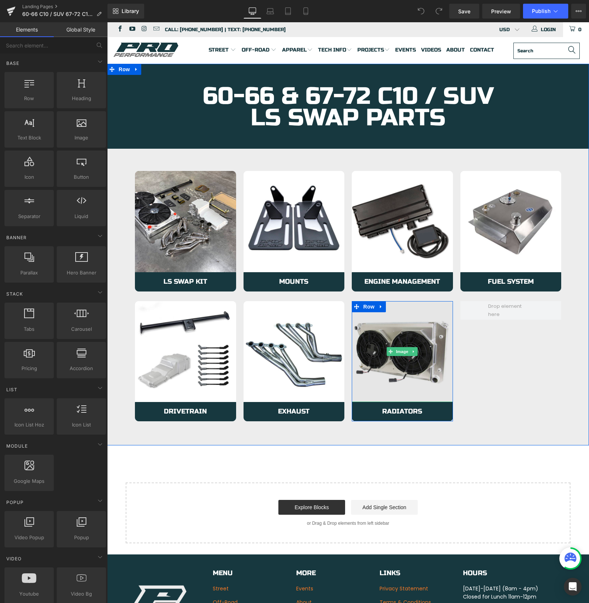
click at [381, 383] on img at bounding box center [402, 351] width 101 height 101
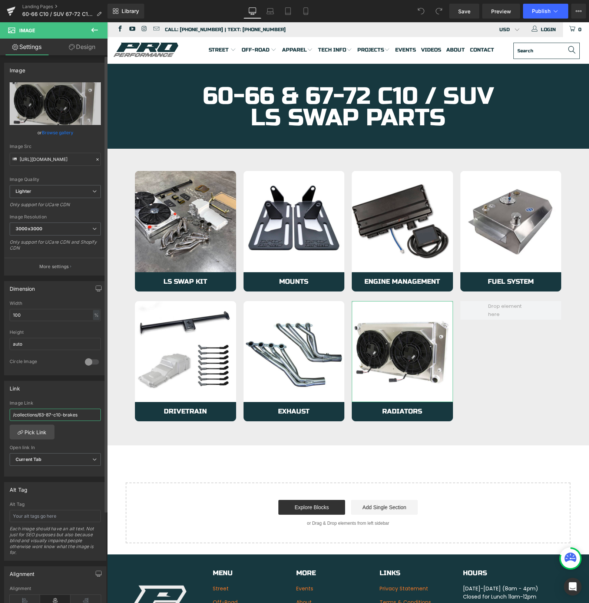
click at [43, 419] on input "/collections/63-87-c10-brakes" at bounding box center [55, 415] width 91 height 12
type input "[URL][DOMAIN_NAME]"
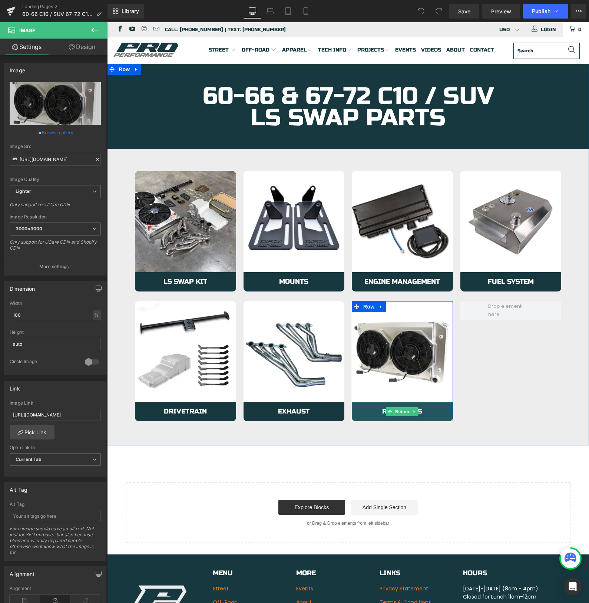
click at [367, 411] on link "Radiators" at bounding box center [402, 411] width 101 height 19
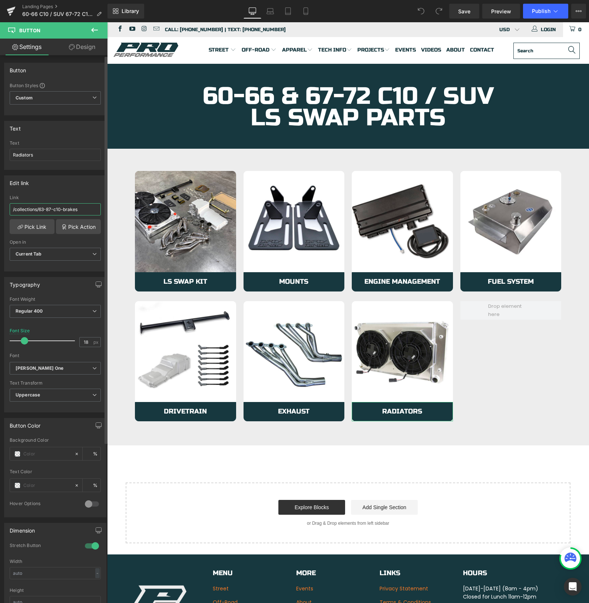
click at [55, 210] on input "/collections/63-87-c10-brakes" at bounding box center [55, 209] width 91 height 12
type input "[URL][DOMAIN_NAME]"
click at [471, 13] on link "Save" at bounding box center [464, 11] width 30 height 15
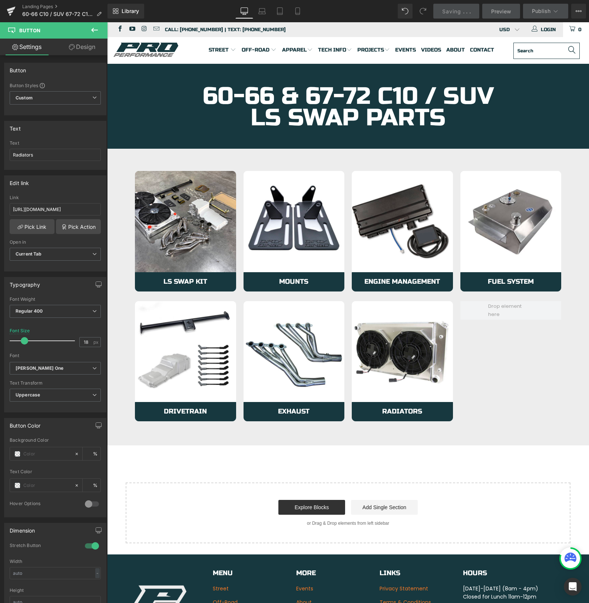
scroll to position [0, 0]
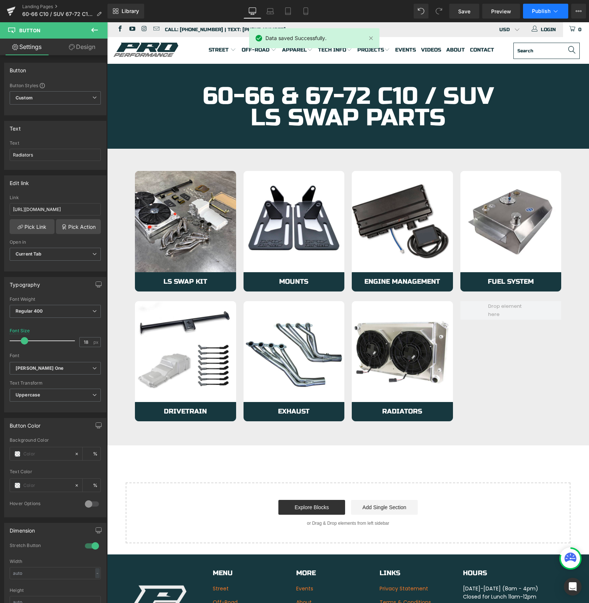
click at [536, 11] on span "Publish" at bounding box center [541, 11] width 19 height 6
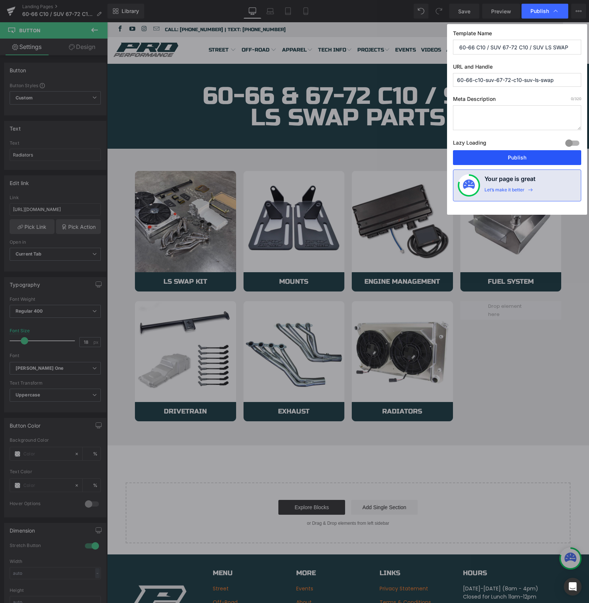
click at [492, 157] on button "Publish" at bounding box center [517, 157] width 128 height 15
